Goal: Find specific page/section: Find specific page/section

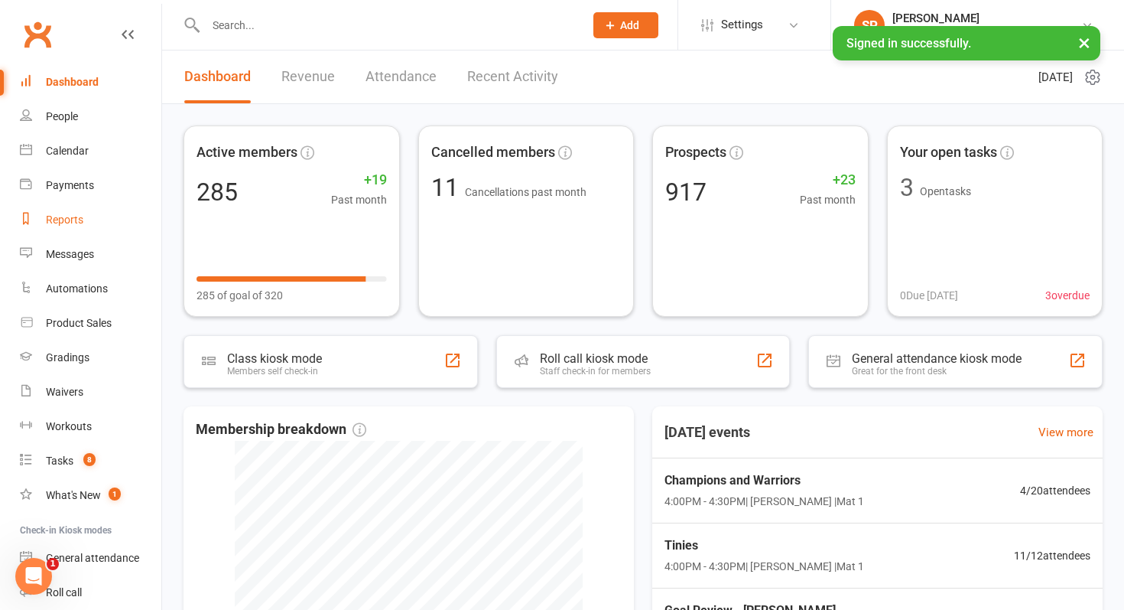
click at [110, 213] on link "Reports" at bounding box center [90, 220] width 141 height 34
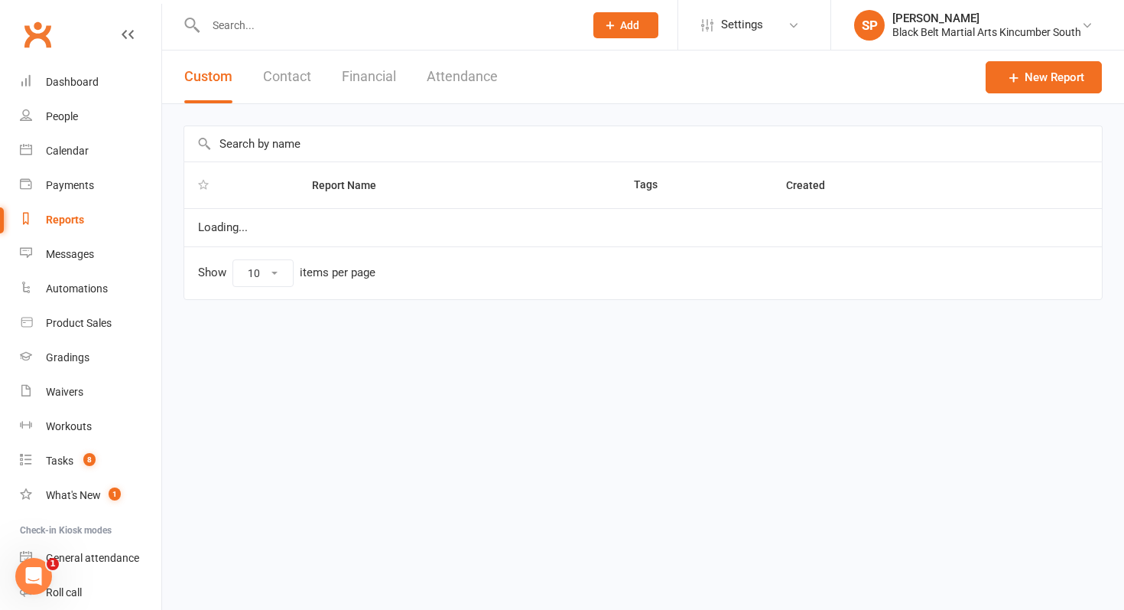
click at [304, 133] on input "text" at bounding box center [643, 143] width 918 height 35
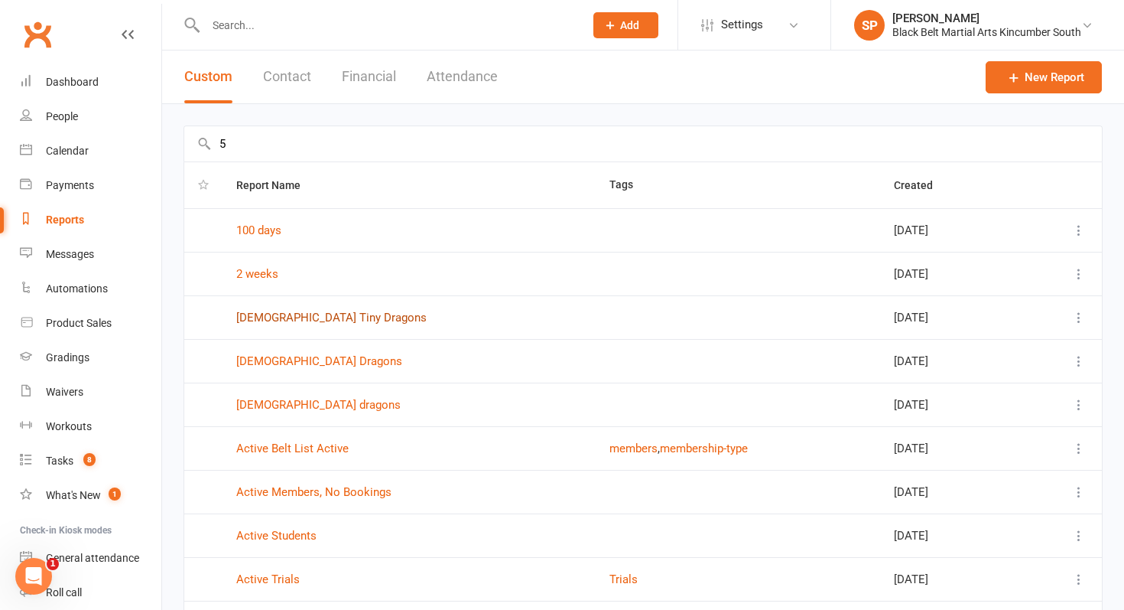
type input "5"
click at [306, 314] on link "[DEMOGRAPHIC_DATA] Tiny Dragons" at bounding box center [331, 317] width 190 height 14
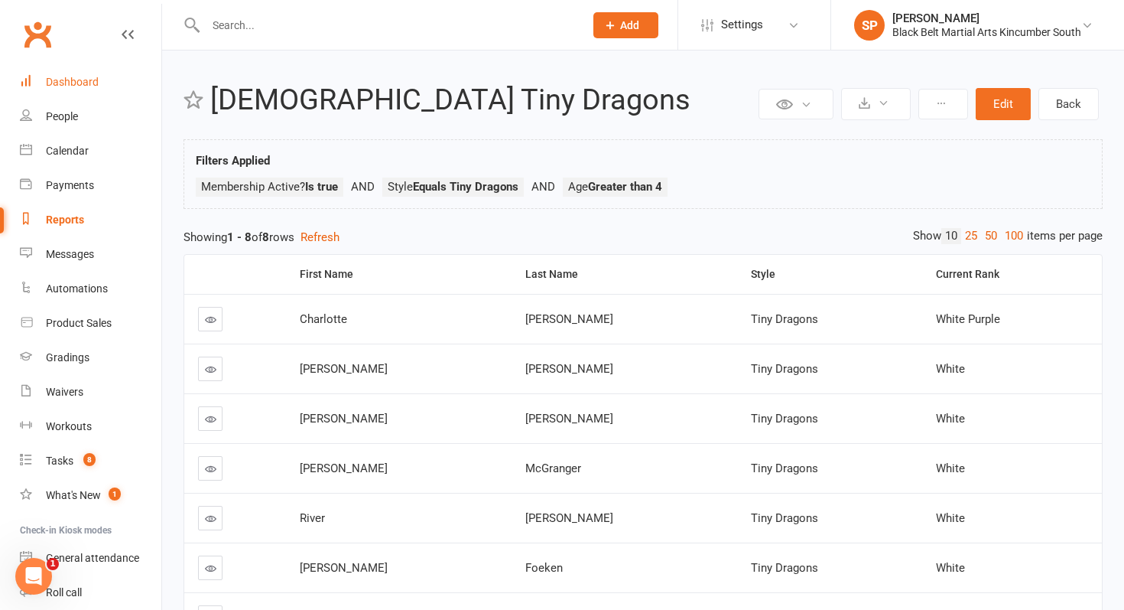
click at [83, 69] on link "Dashboard" at bounding box center [90, 82] width 141 height 34
